Goal: Task Accomplishment & Management: Manage account settings

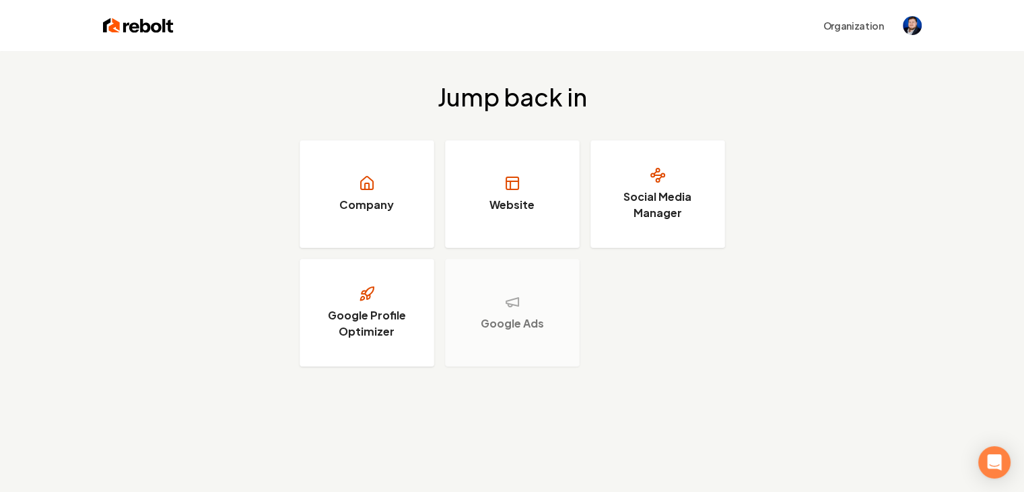
click at [929, 25] on div "Organization" at bounding box center [512, 25] width 862 height 51
click at [908, 25] on img "Open user button" at bounding box center [912, 25] width 19 height 19
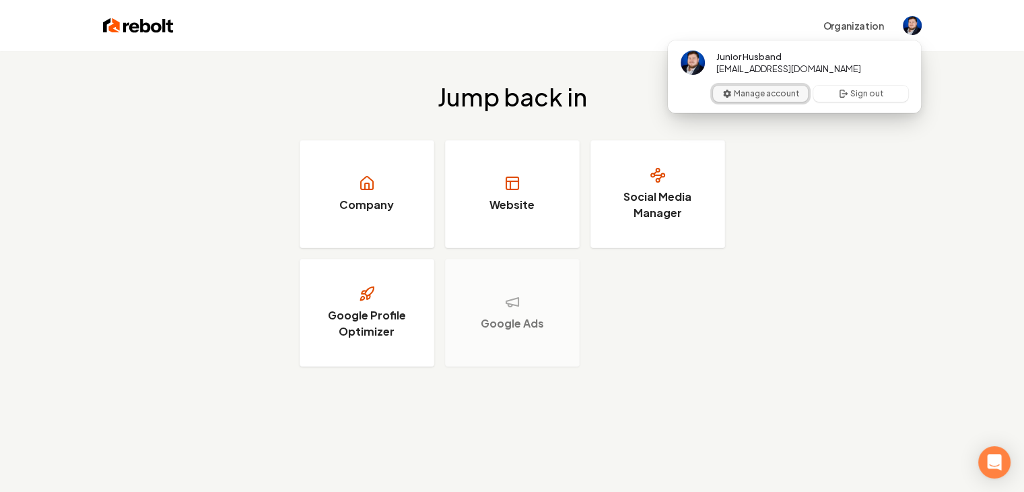
click at [792, 93] on button "Manage account" at bounding box center [760, 94] width 95 height 16
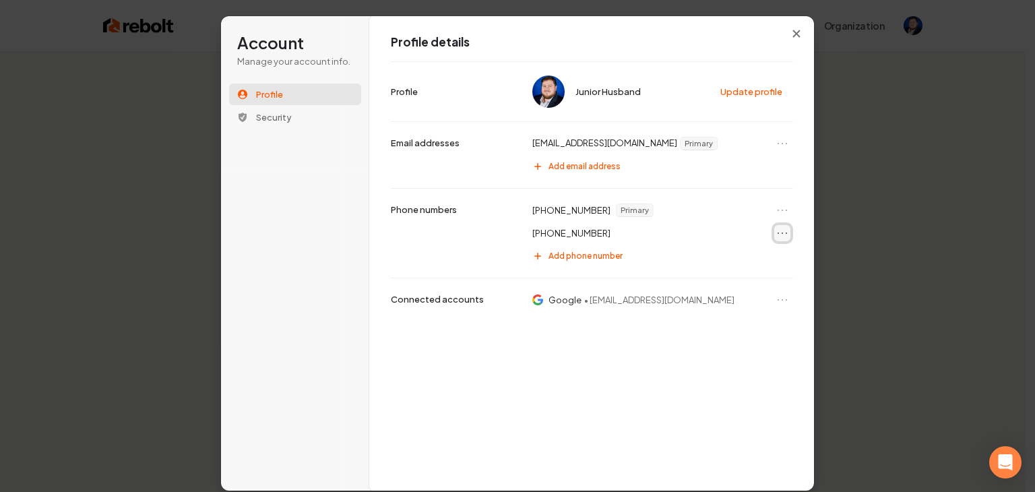
click at [780, 232] on icon "Open menu" at bounding box center [781, 232] width 13 height 13
click at [715, 257] on button "Set as primary" at bounding box center [735, 256] width 108 height 18
click at [634, 368] on div "Profile details Junior Husband Update profile Profile [EMAIL_ADDRESS][DOMAIN_NA…" at bounding box center [591, 252] width 445 height 475
click at [291, 115] on button "Security" at bounding box center [295, 117] width 132 height 22
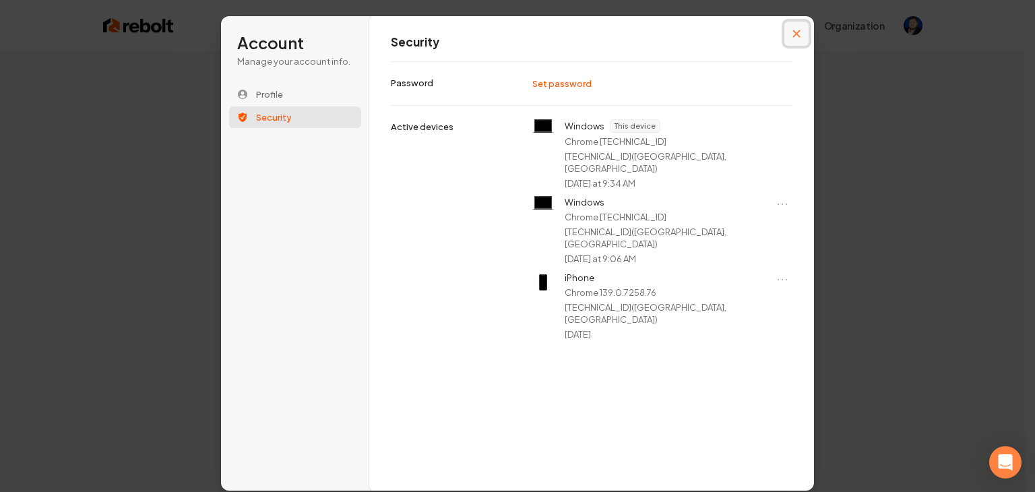
click at [800, 35] on button "Close modal" at bounding box center [796, 34] width 24 height 24
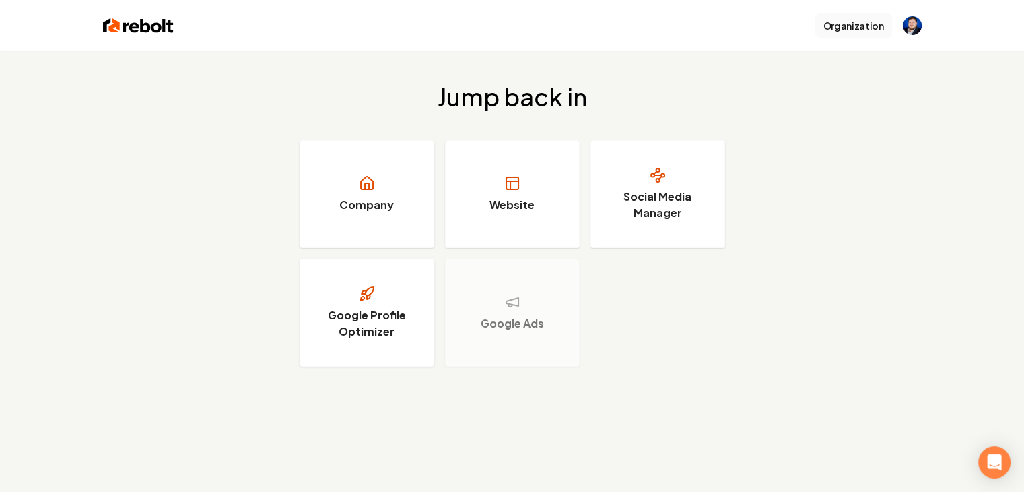
click at [857, 30] on button "Organization" at bounding box center [854, 25] width 77 height 24
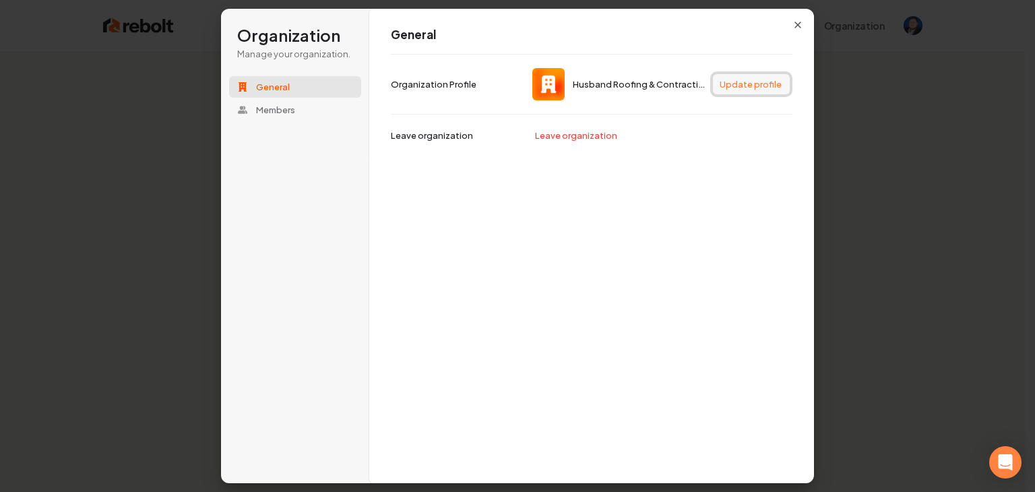
click at [777, 82] on button "Update profile" at bounding box center [751, 84] width 77 height 20
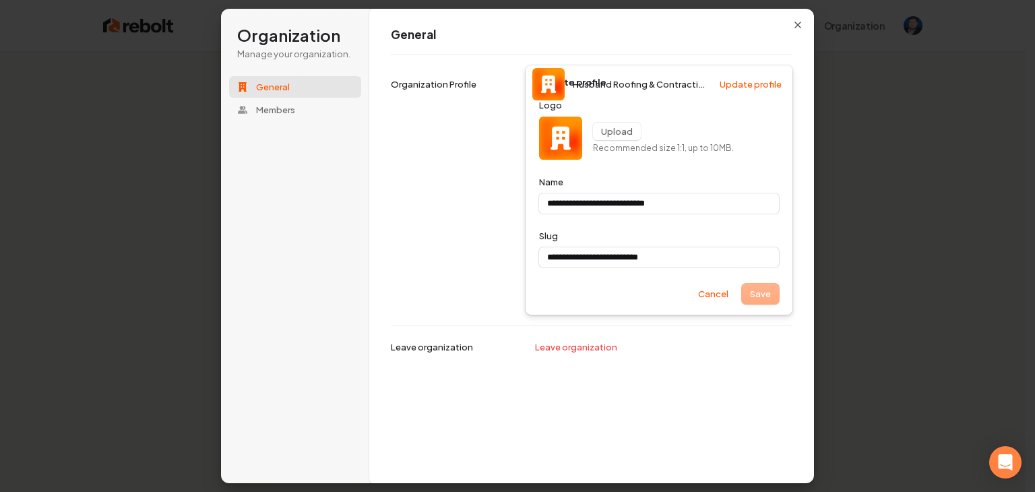
type input "**********"
click at [628, 135] on button "Upload" at bounding box center [617, 132] width 48 height 18
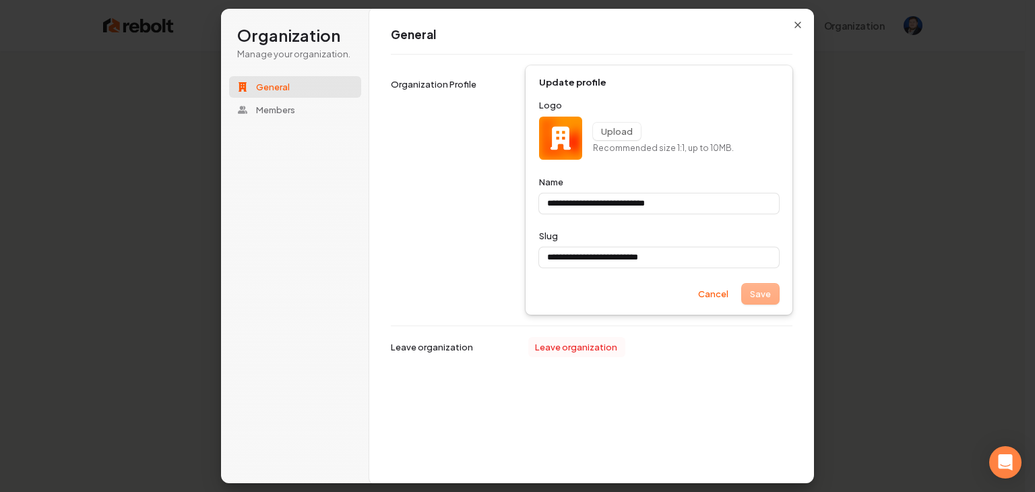
type input "**********"
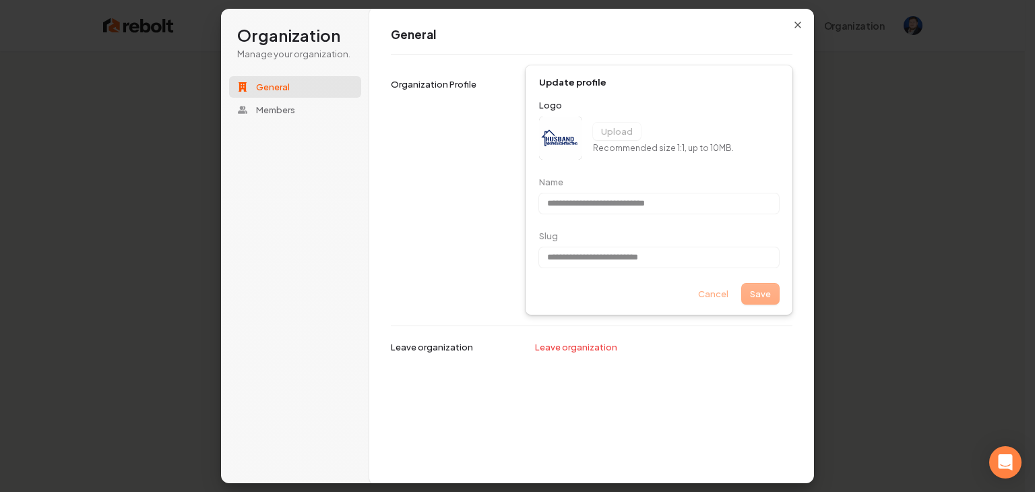
type input "**********"
click at [775, 295] on div "Save Cancel" at bounding box center [659, 294] width 240 height 20
click at [765, 293] on div "Save Cancel" at bounding box center [659, 294] width 240 height 20
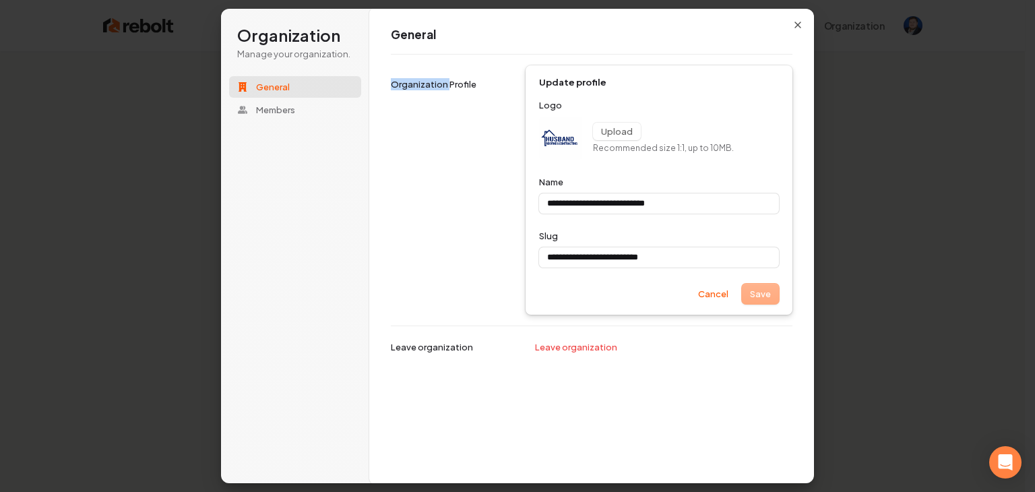
click at [765, 293] on div "Save Cancel" at bounding box center [659, 294] width 240 height 20
click at [425, 186] on div "**********" at bounding box center [591, 189] width 401 height 271
click at [283, 99] on button "Members" at bounding box center [295, 110] width 132 height 22
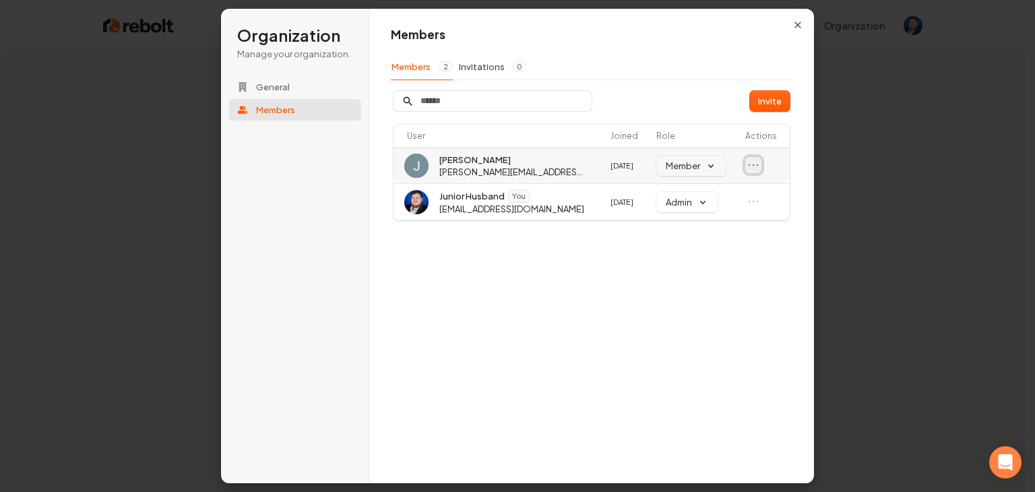
click at [748, 165] on icon "Open menu" at bounding box center [752, 164] width 13 height 13
click at [748, 165] on icon "Close menu" at bounding box center [752, 164] width 13 height 13
click at [699, 292] on div "Members Members 2 Invitations 0 Invite User Joined Role Actions [PERSON_NAME] […" at bounding box center [591, 245] width 445 height 475
click at [267, 79] on button "General" at bounding box center [295, 87] width 132 height 22
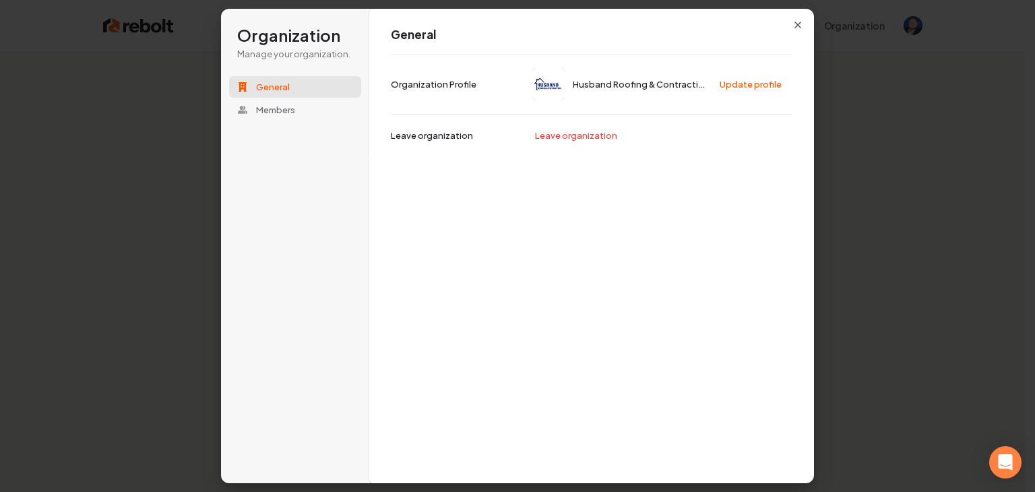
click at [790, 24] on div "General Husband Roofing & Contracting Update profile Organization Profile Leave…" at bounding box center [591, 245] width 445 height 475
click at [799, 23] on icon "button" at bounding box center [797, 25] width 11 height 11
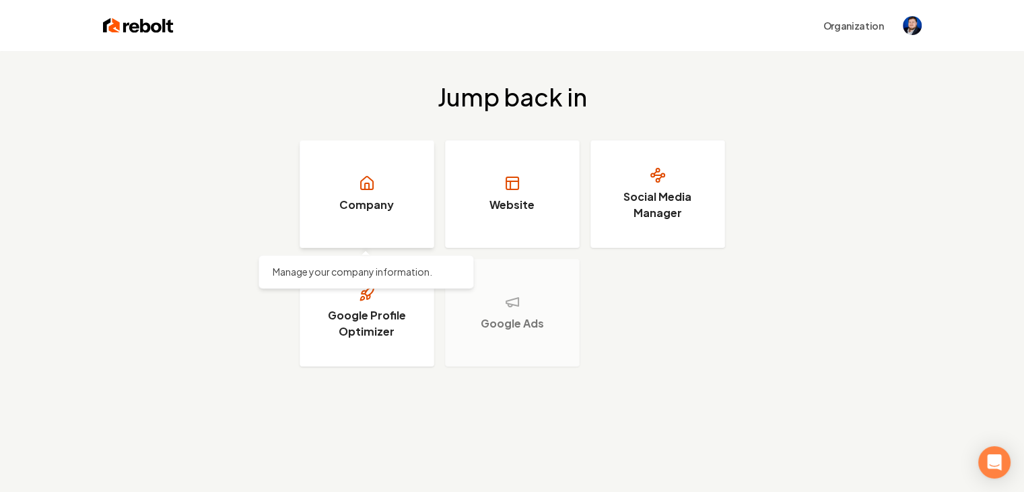
click at [405, 170] on link "Company" at bounding box center [367, 194] width 135 height 108
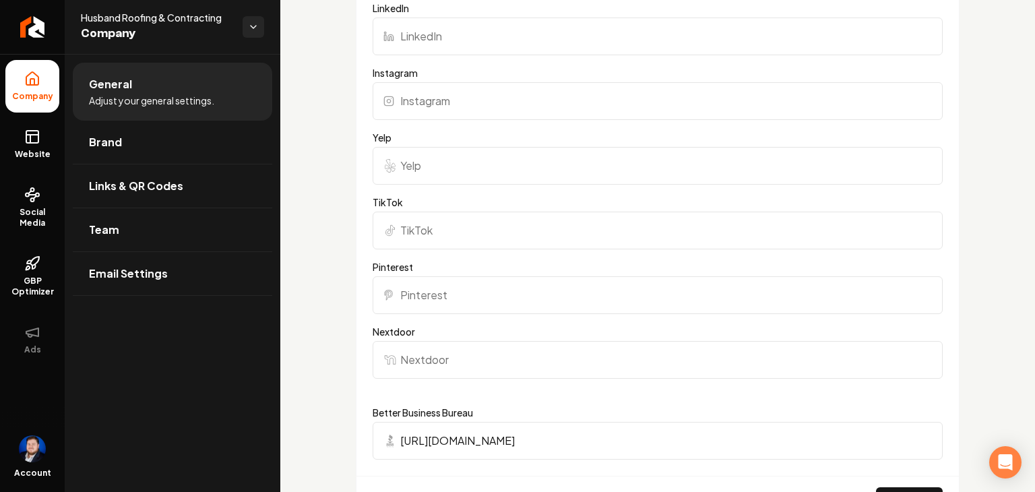
scroll to position [1751, 0]
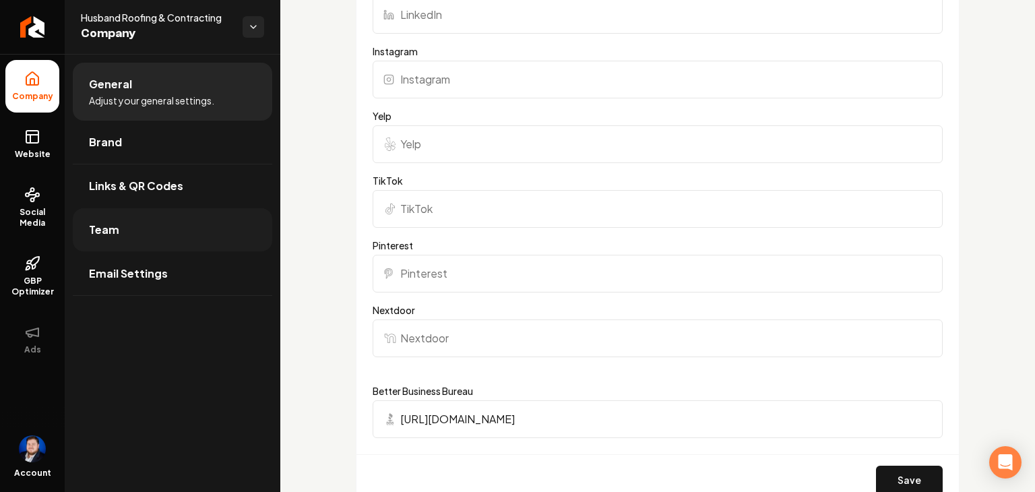
click at [197, 220] on link "Team" at bounding box center [172, 229] width 199 height 43
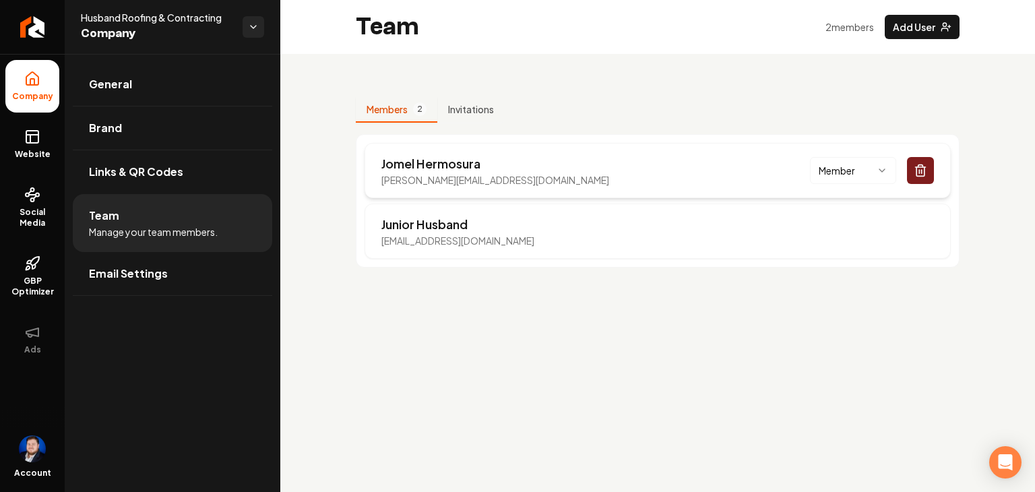
click at [876, 172] on html "Company Website Social Media GBP Optimizer Ads Account Husband Roofing & Contra…" at bounding box center [517, 246] width 1035 height 492
click at [674, 316] on html "Company Website Social Media GBP Optimizer Ads Account Husband Roofing & Contra…" at bounding box center [517, 246] width 1035 height 492
click at [174, 278] on link "Email Settings" at bounding box center [172, 273] width 199 height 43
